Goal: Task Accomplishment & Management: Complete application form

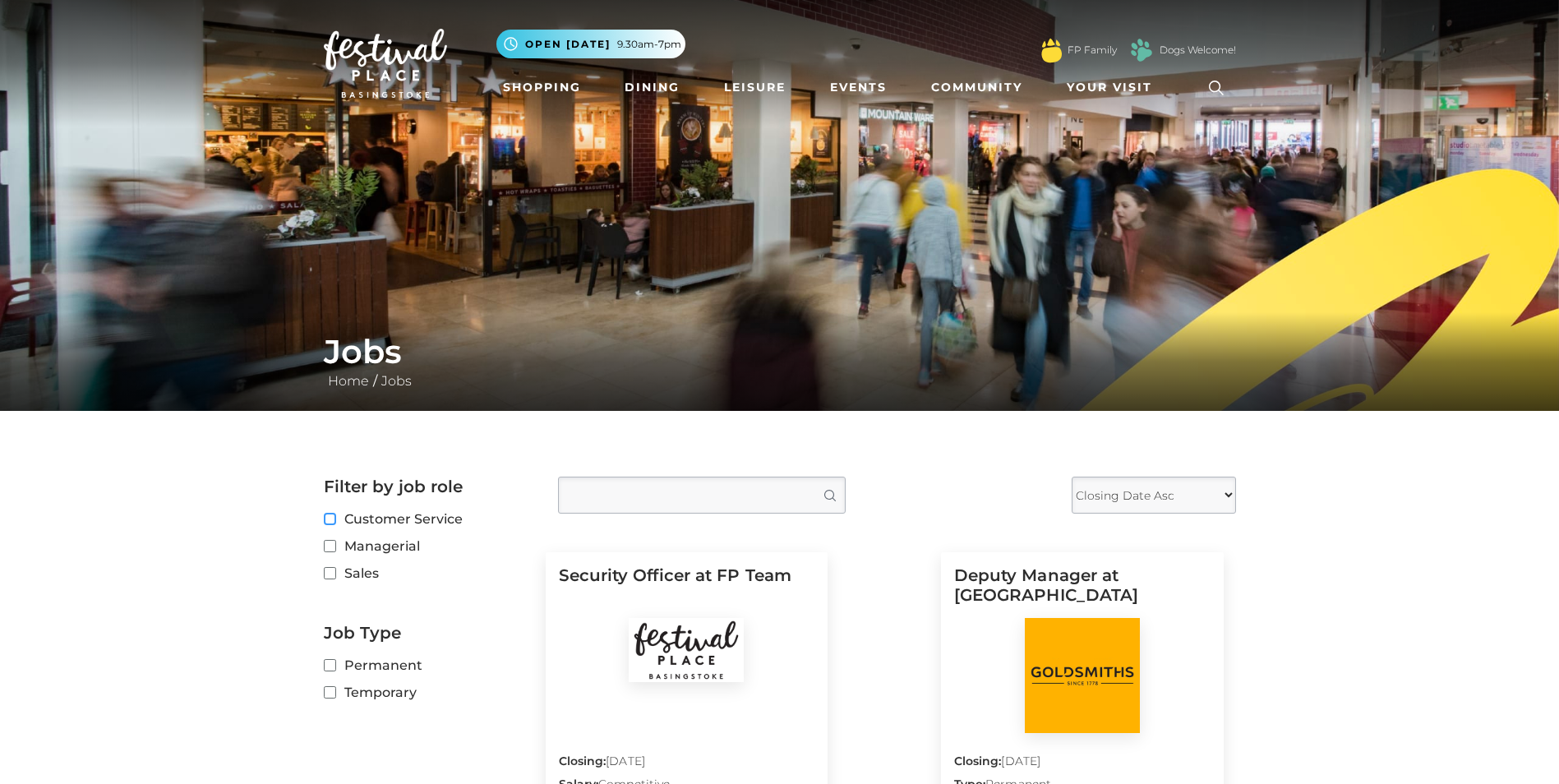
click at [331, 517] on input "Customer Service" at bounding box center [329, 519] width 11 height 11
checkbox input "true"
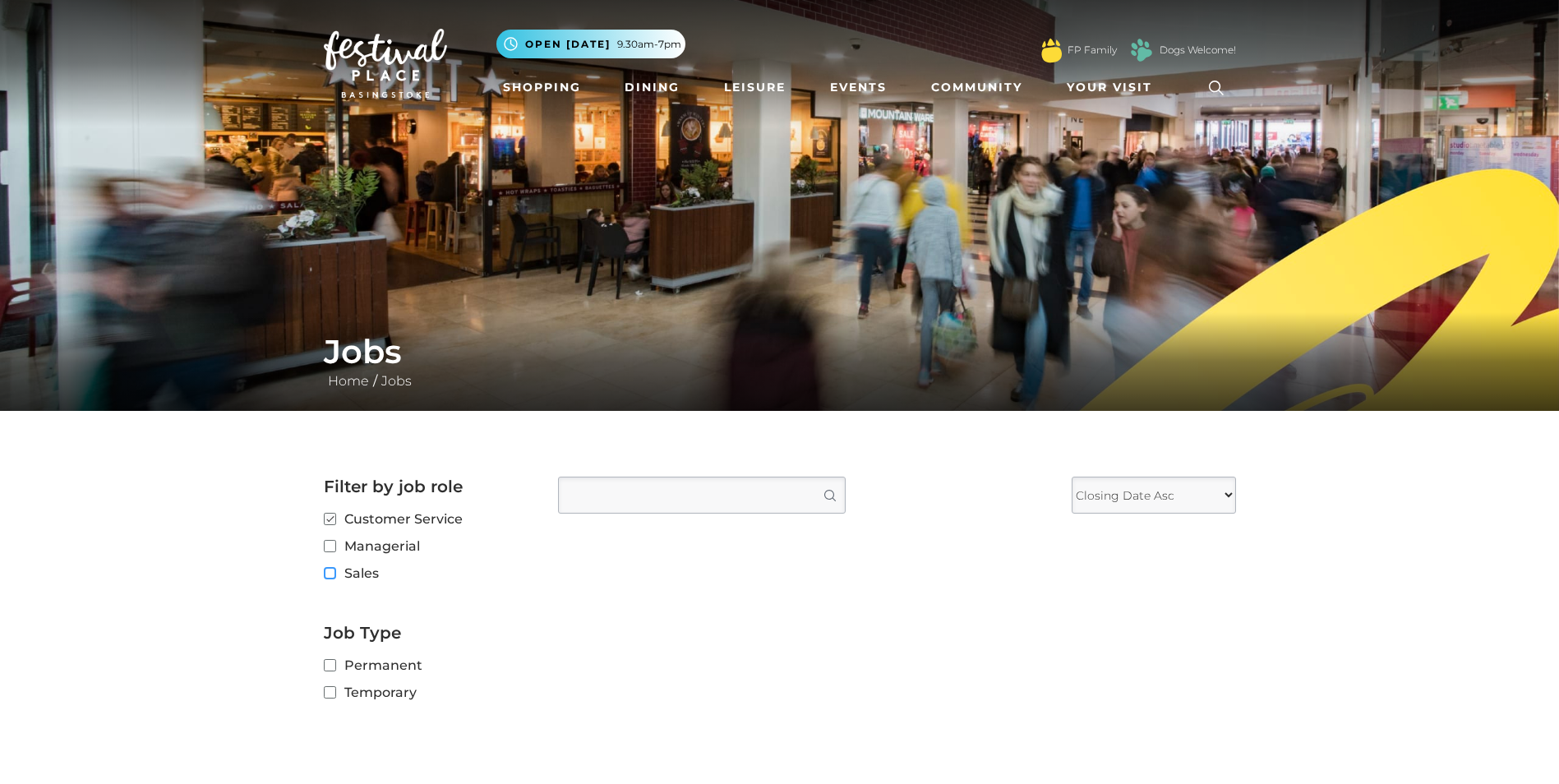
click at [334, 571] on input "Sales" at bounding box center [329, 573] width 11 height 11
checkbox input "true"
checkbox input "false"
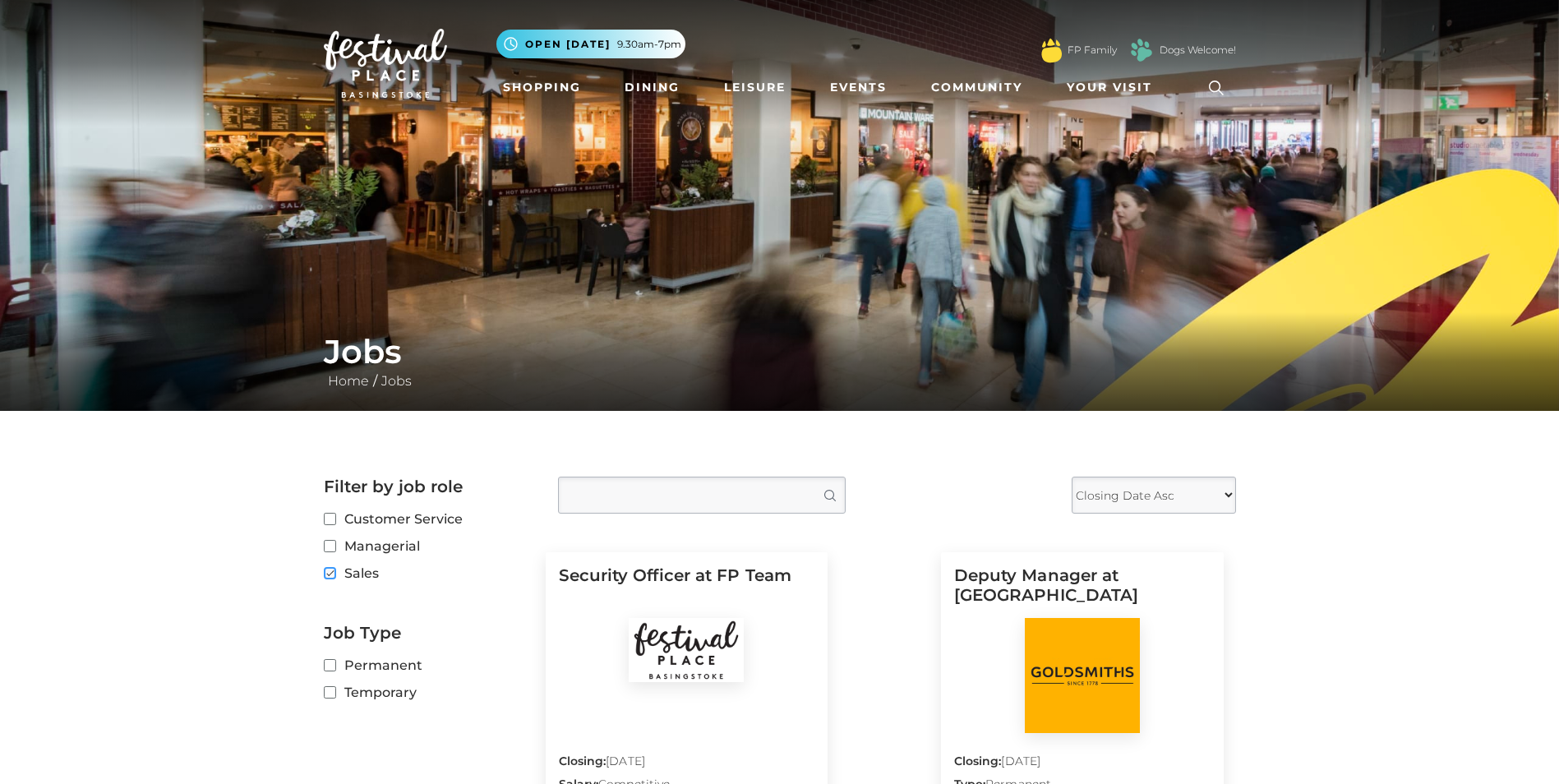
click at [331, 579] on fieldset "Customer Service Managerial Sales" at bounding box center [429, 548] width 210 height 81
click at [331, 576] on input "Sales" at bounding box center [329, 573] width 11 height 11
checkbox input "false"
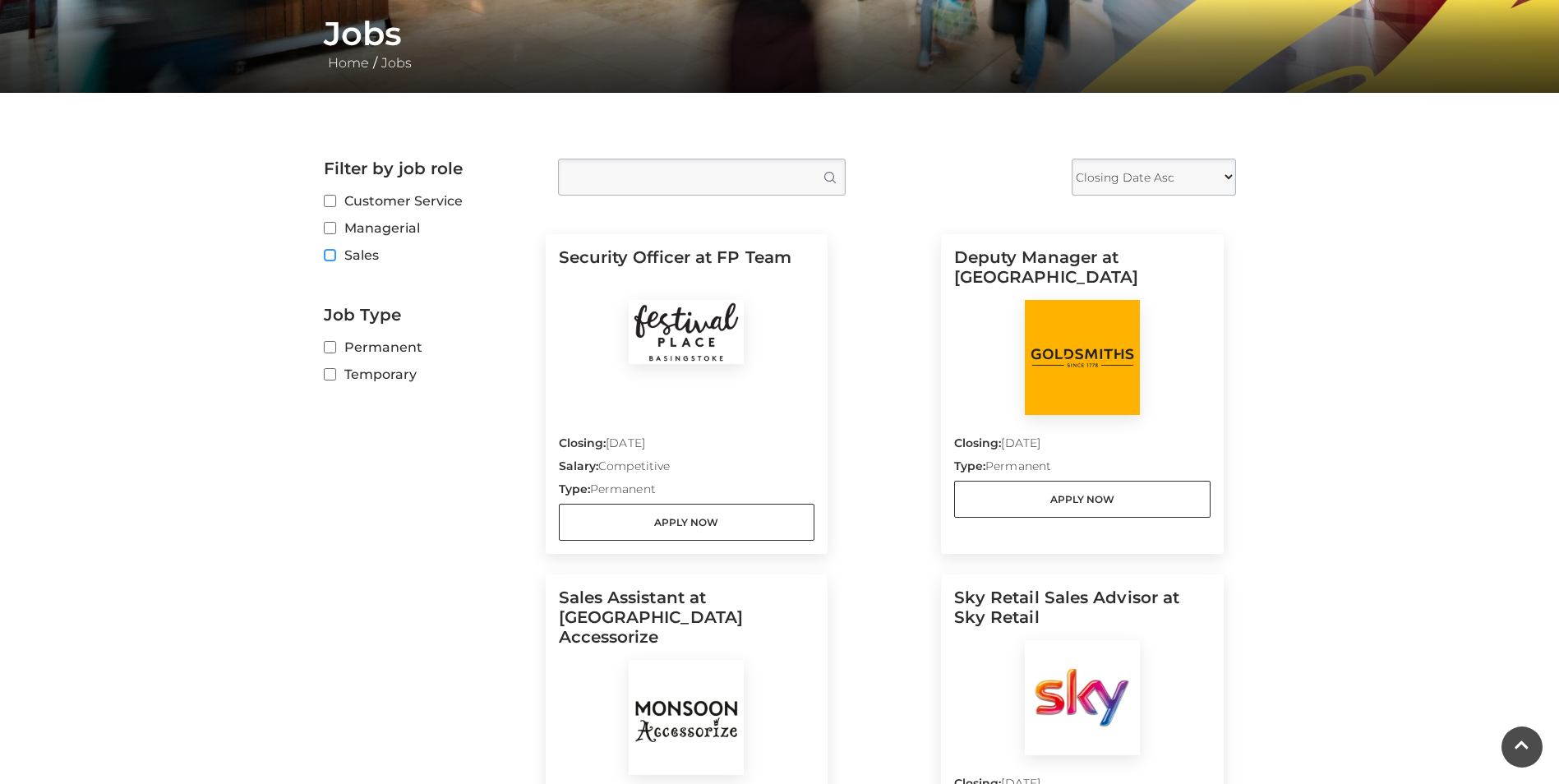
scroll to position [329, 0]
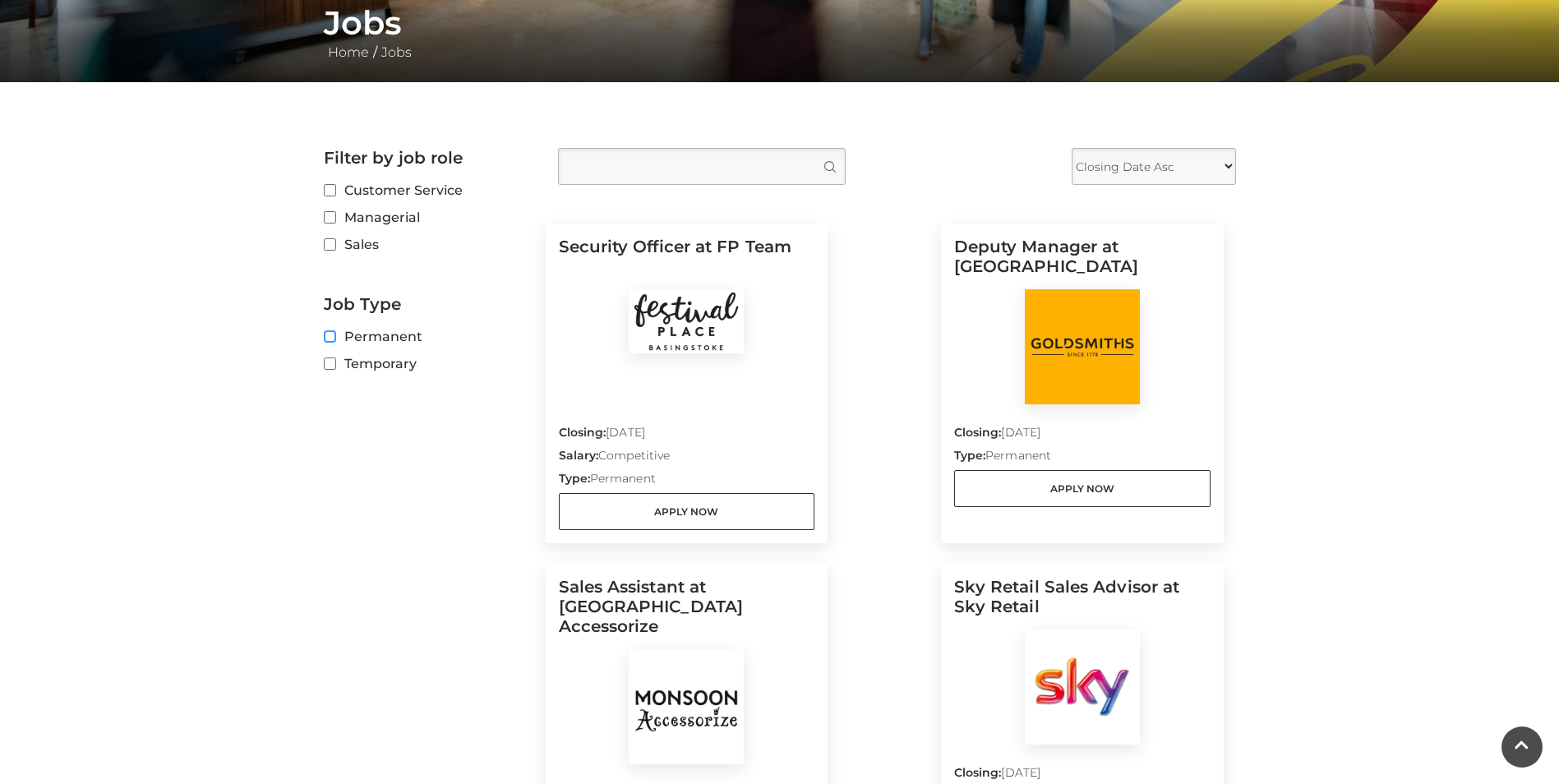
click at [329, 335] on input "Permanent" at bounding box center [329, 337] width 11 height 11
checkbox input "true"
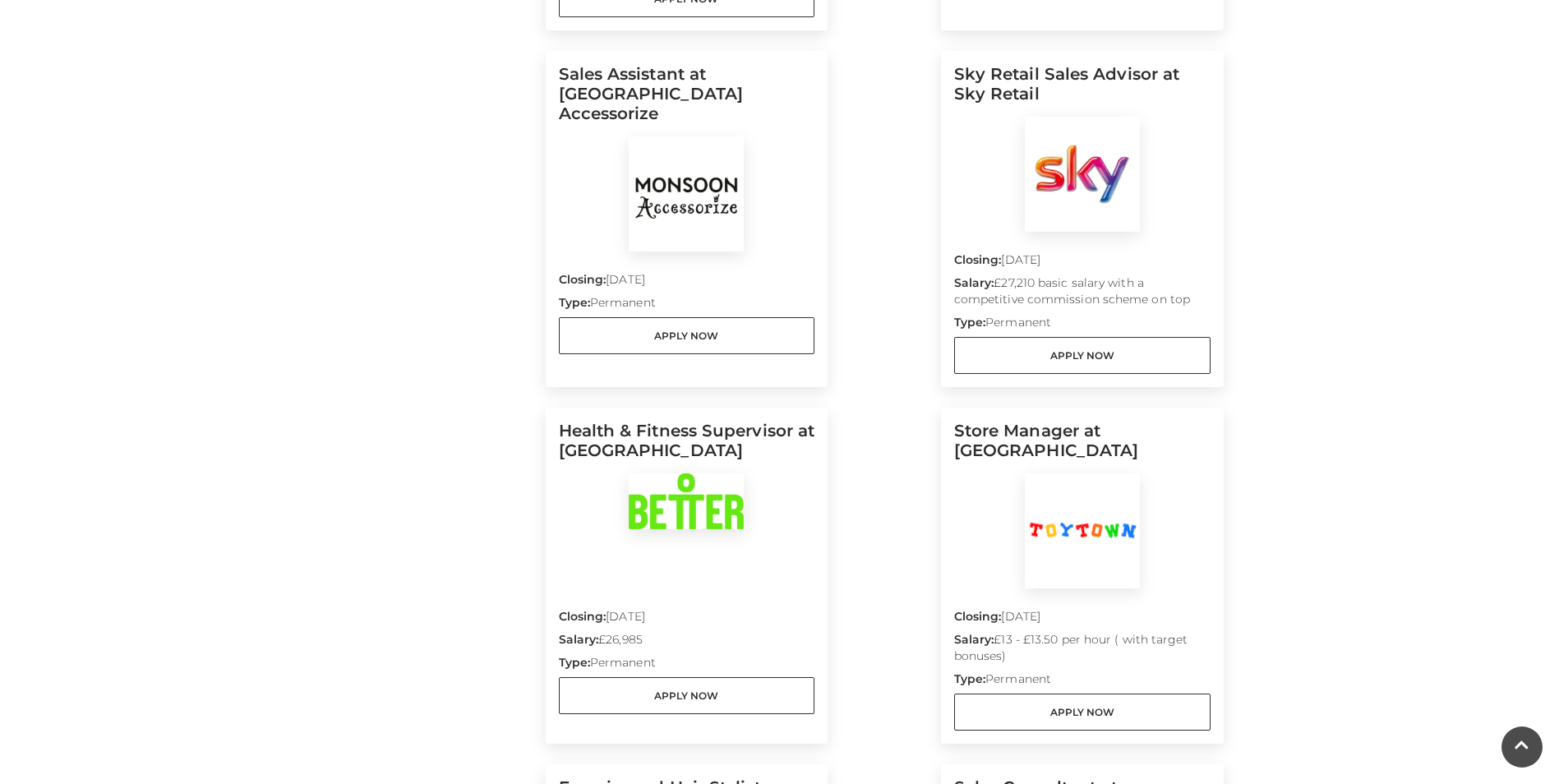
scroll to position [986, 0]
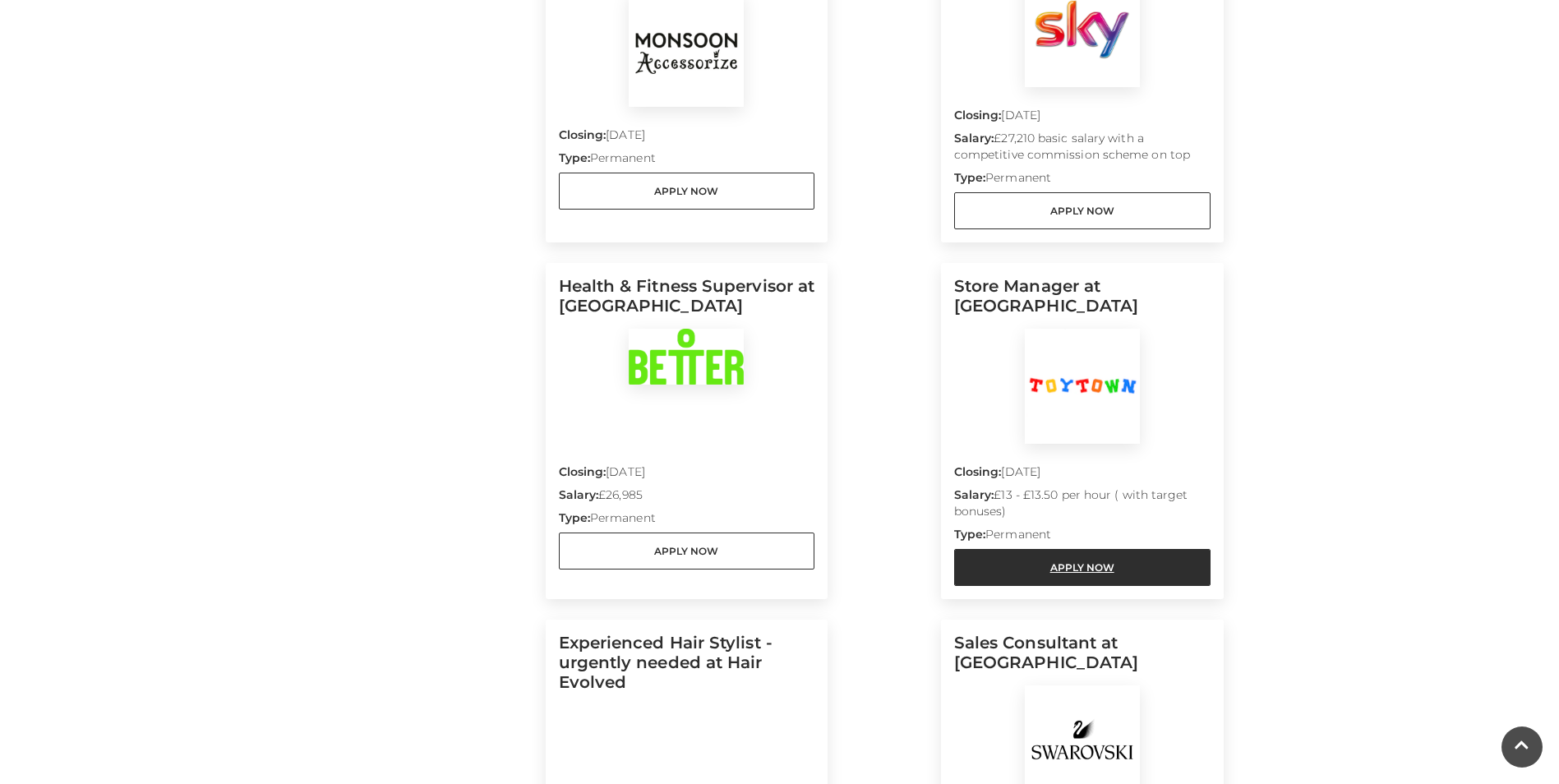
click at [1036, 559] on link "Apply Now" at bounding box center [1082, 566] width 257 height 37
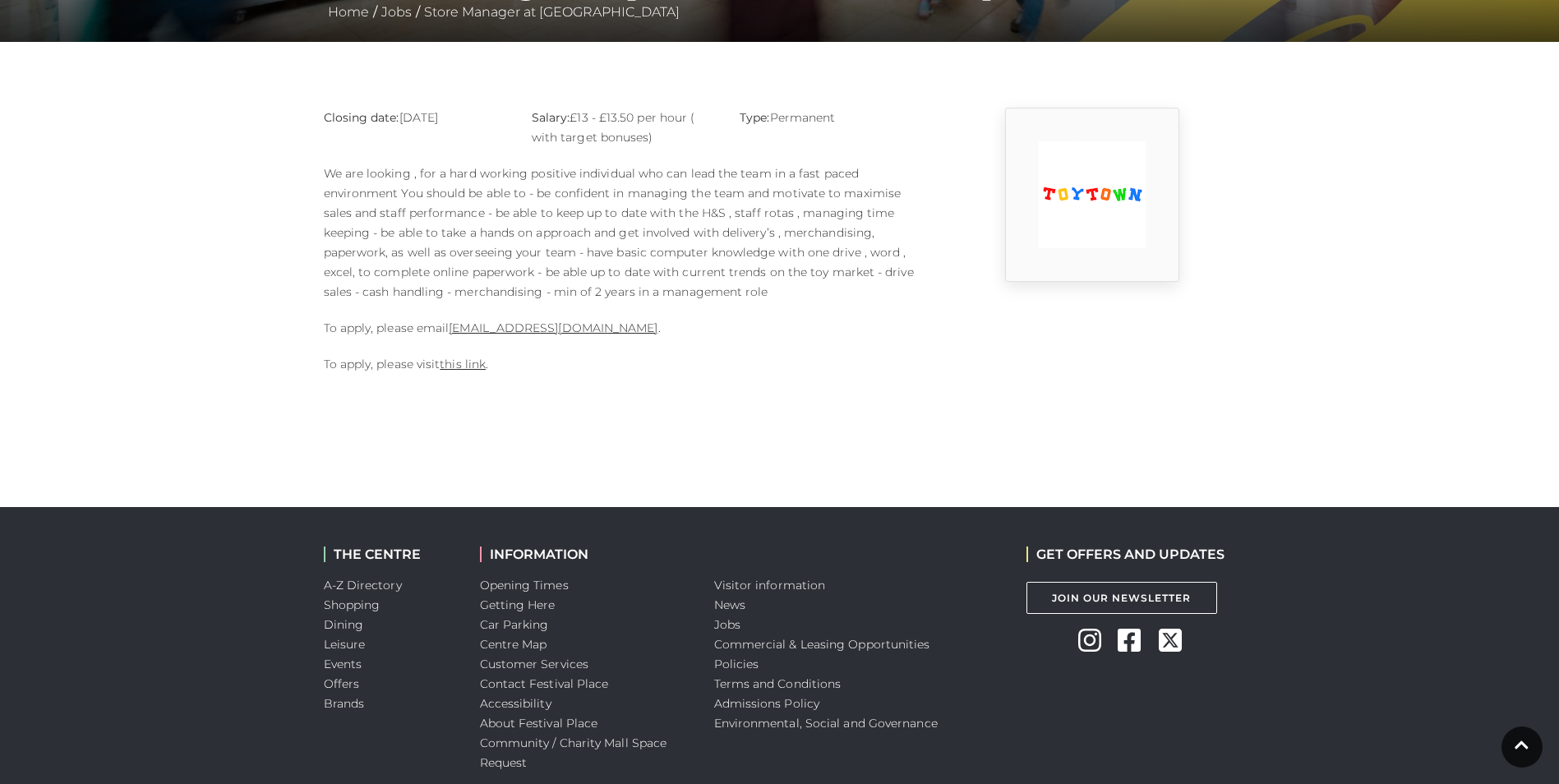
scroll to position [410, 0]
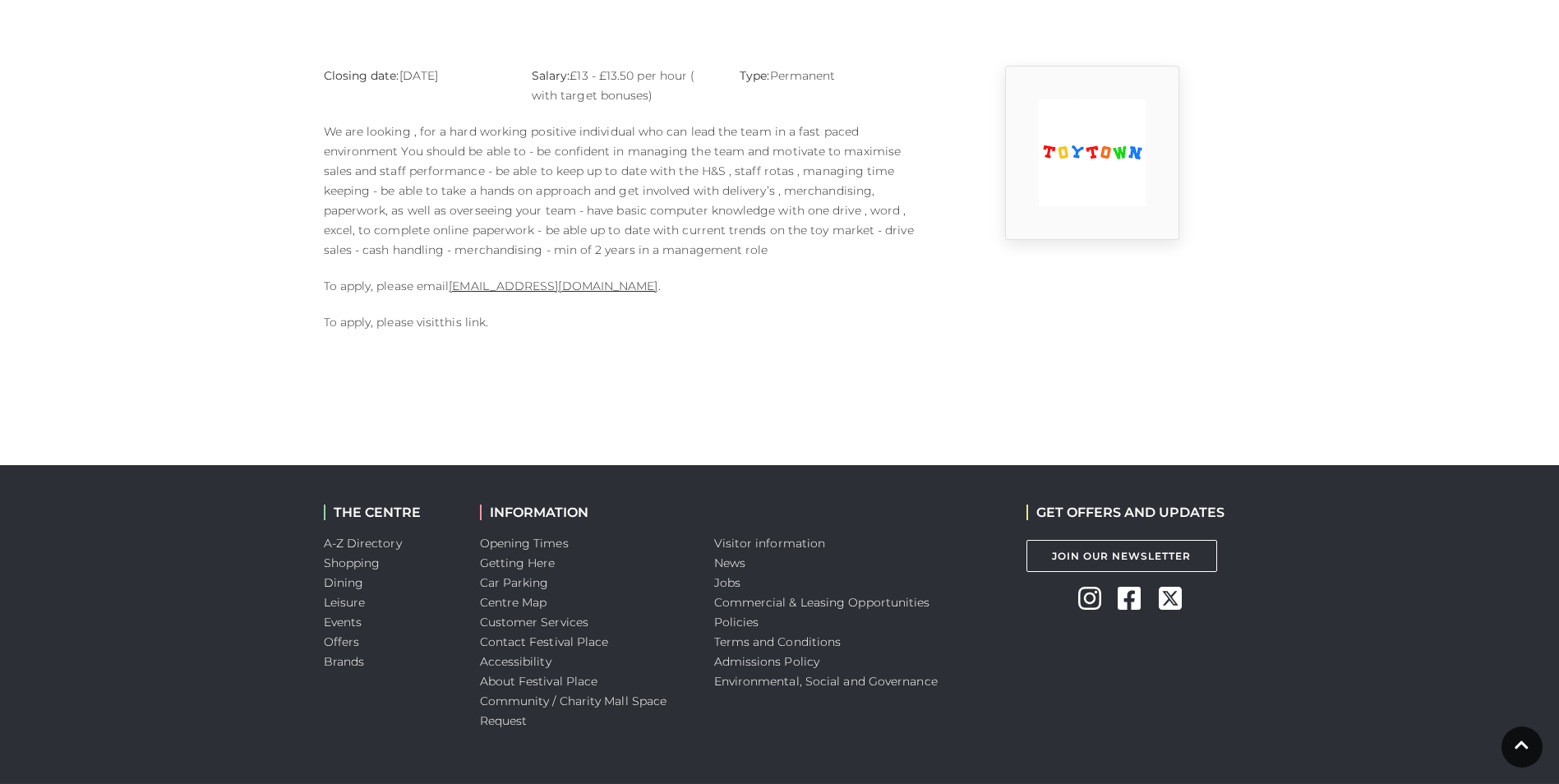
click at [466, 326] on link "this link" at bounding box center [463, 322] width 46 height 15
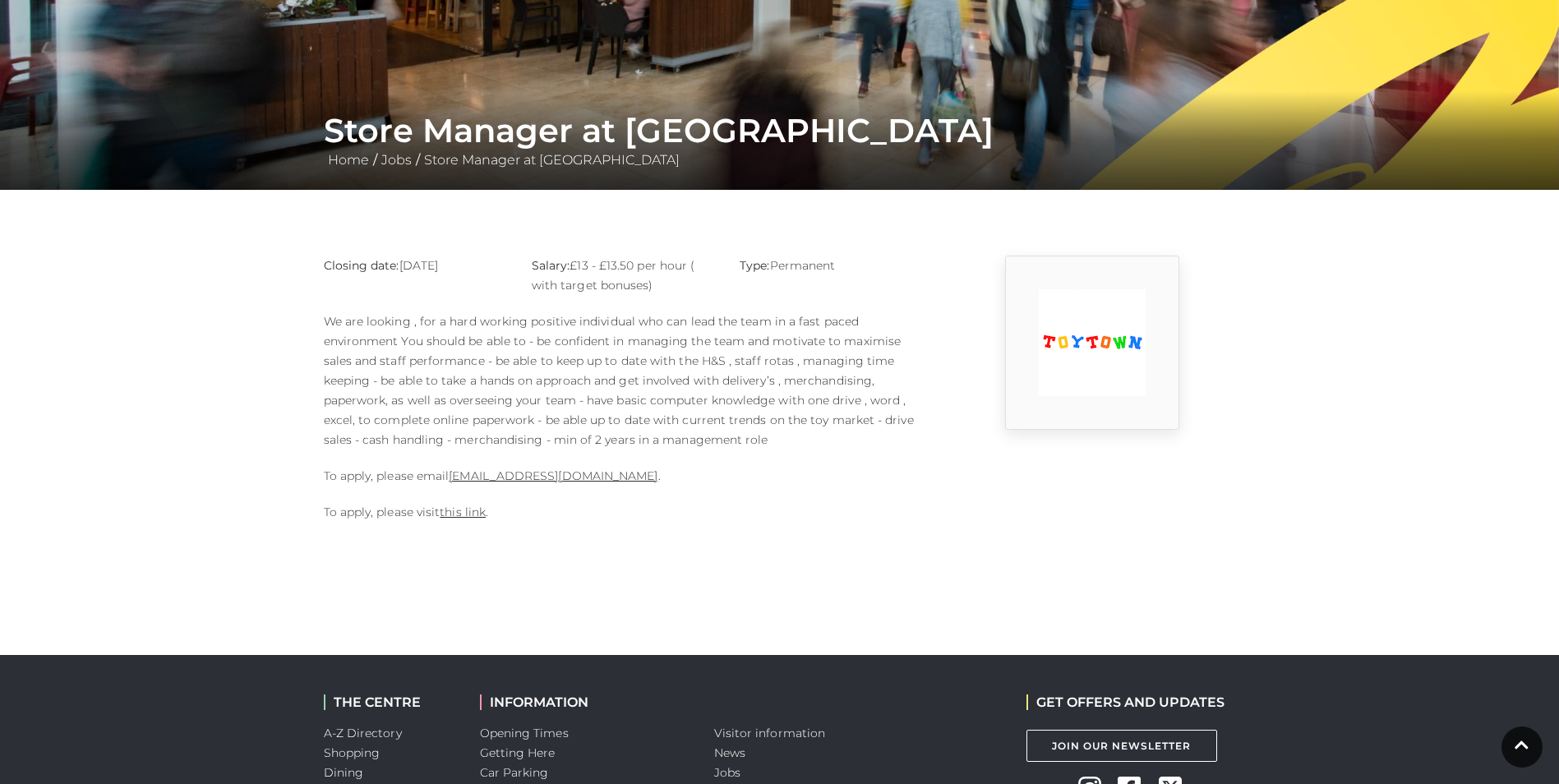
scroll to position [164, 0]
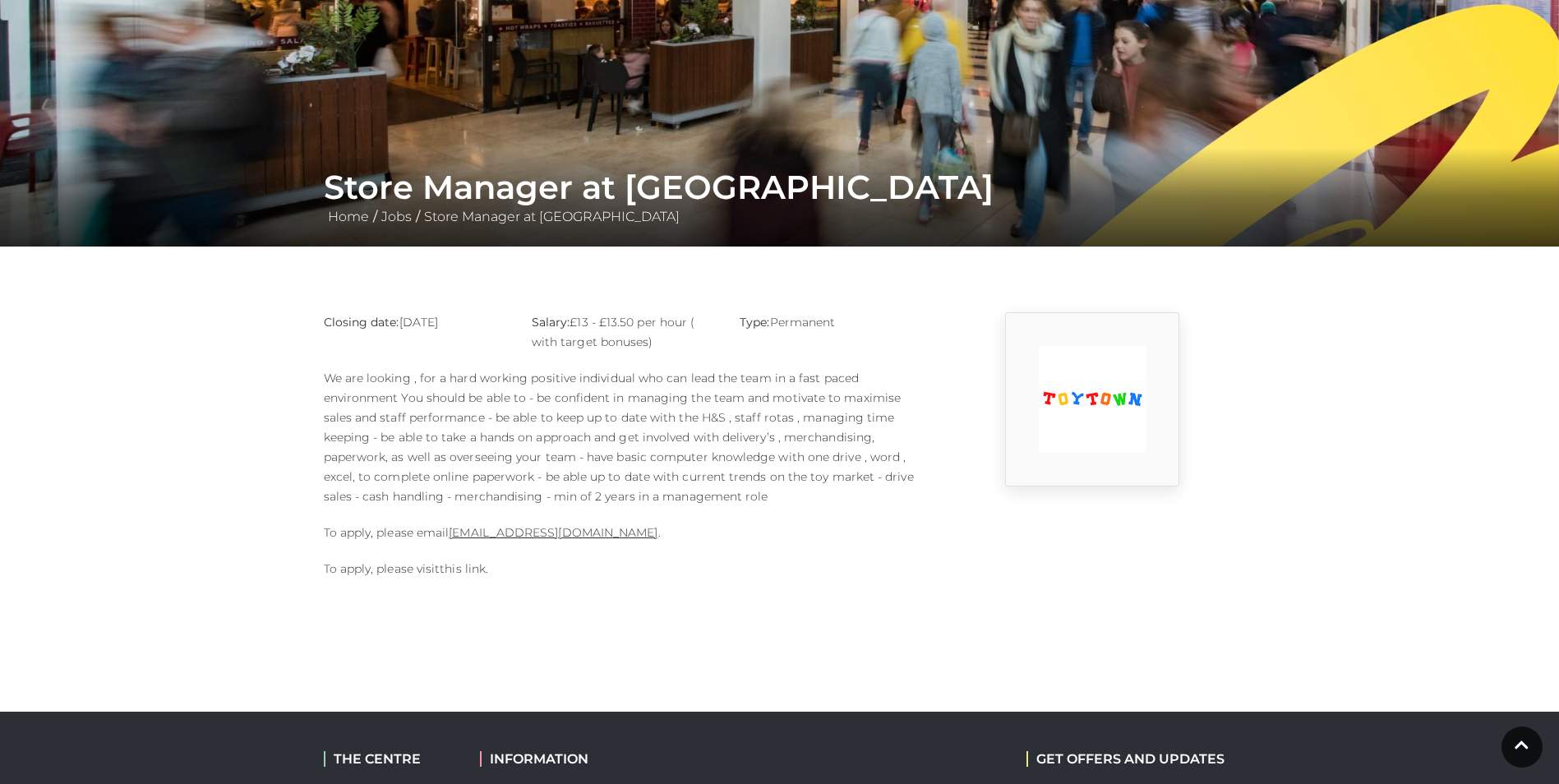
click at [464, 567] on link "this link" at bounding box center [463, 568] width 46 height 15
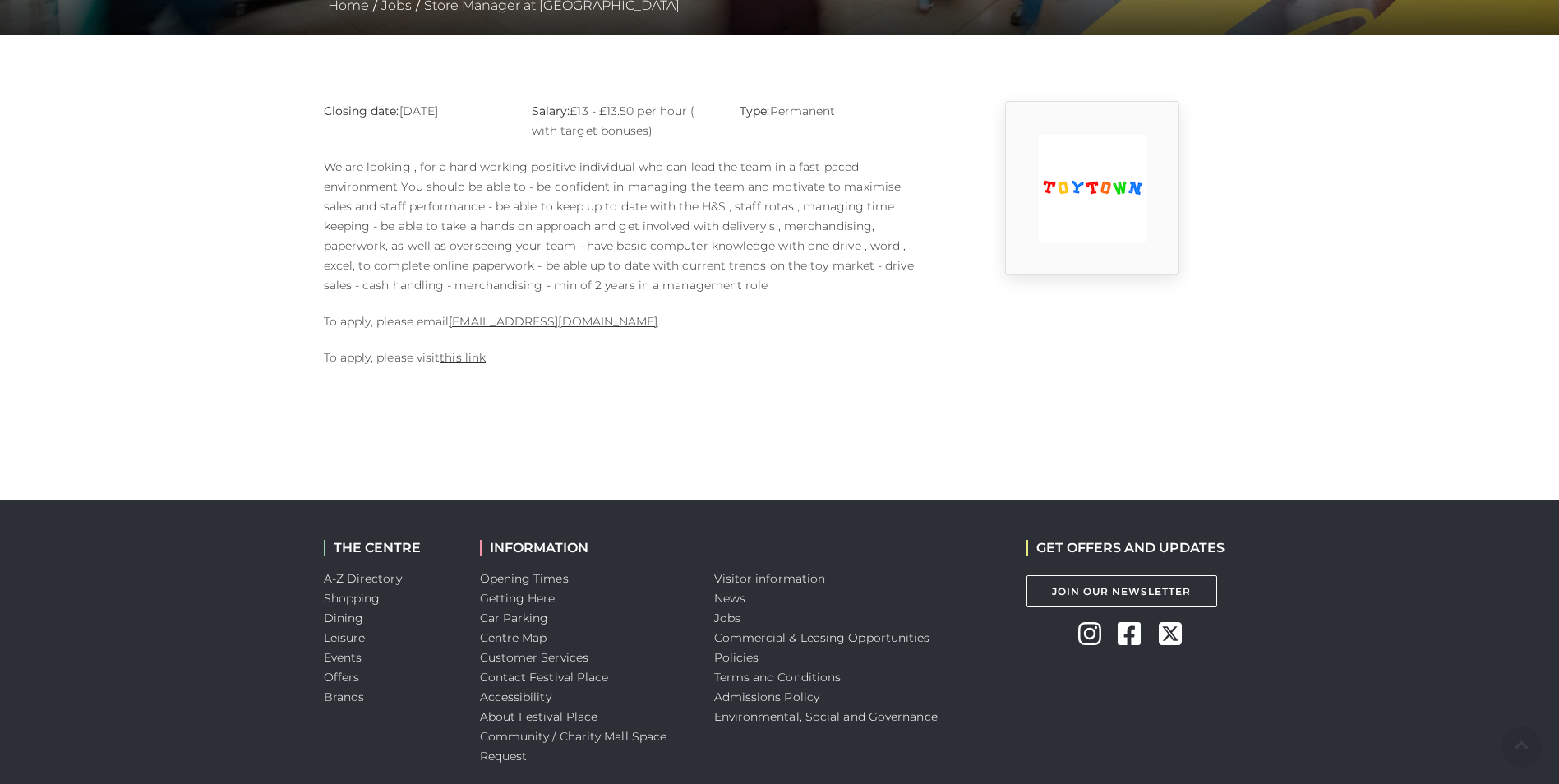
scroll to position [410, 0]
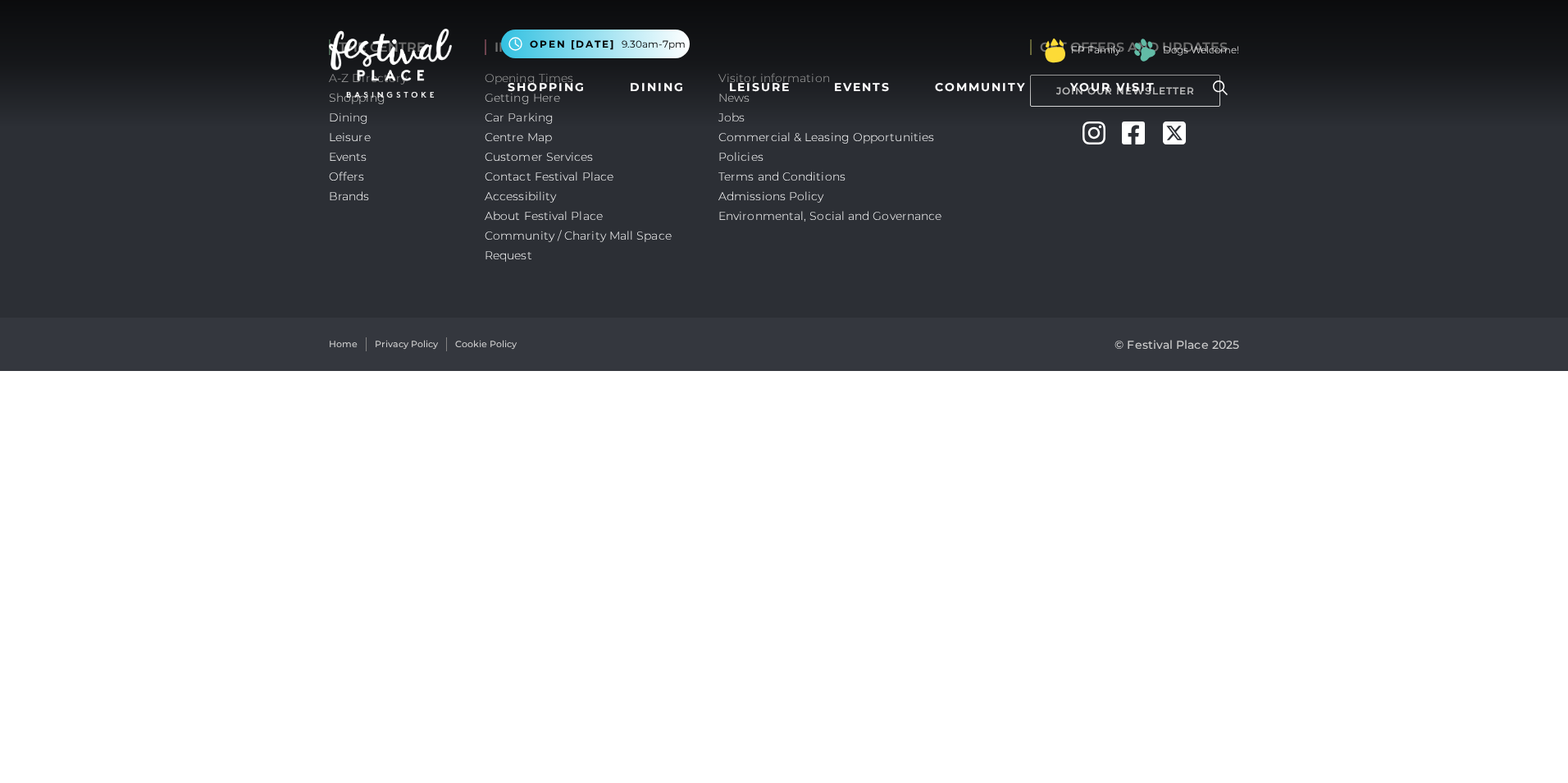
click at [1221, 85] on icon at bounding box center [1219, 88] width 25 height 25
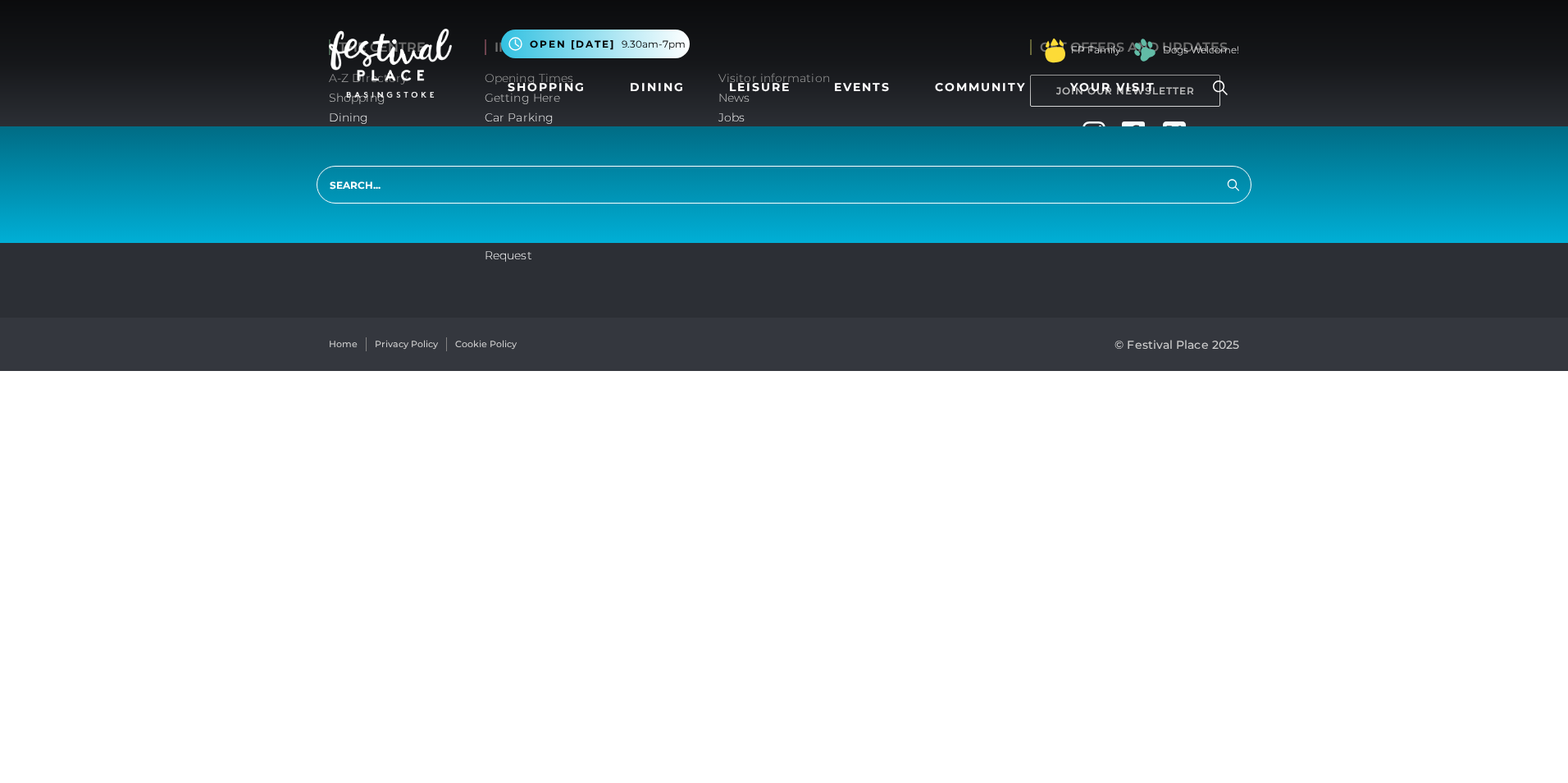
click at [558, 371] on html "Skip to Navigation Skip to Content Toggle navigation .st5{fill:none;stroke:#FFF…" at bounding box center [784, 186] width 1568 height 371
